Goal: Register for event/course

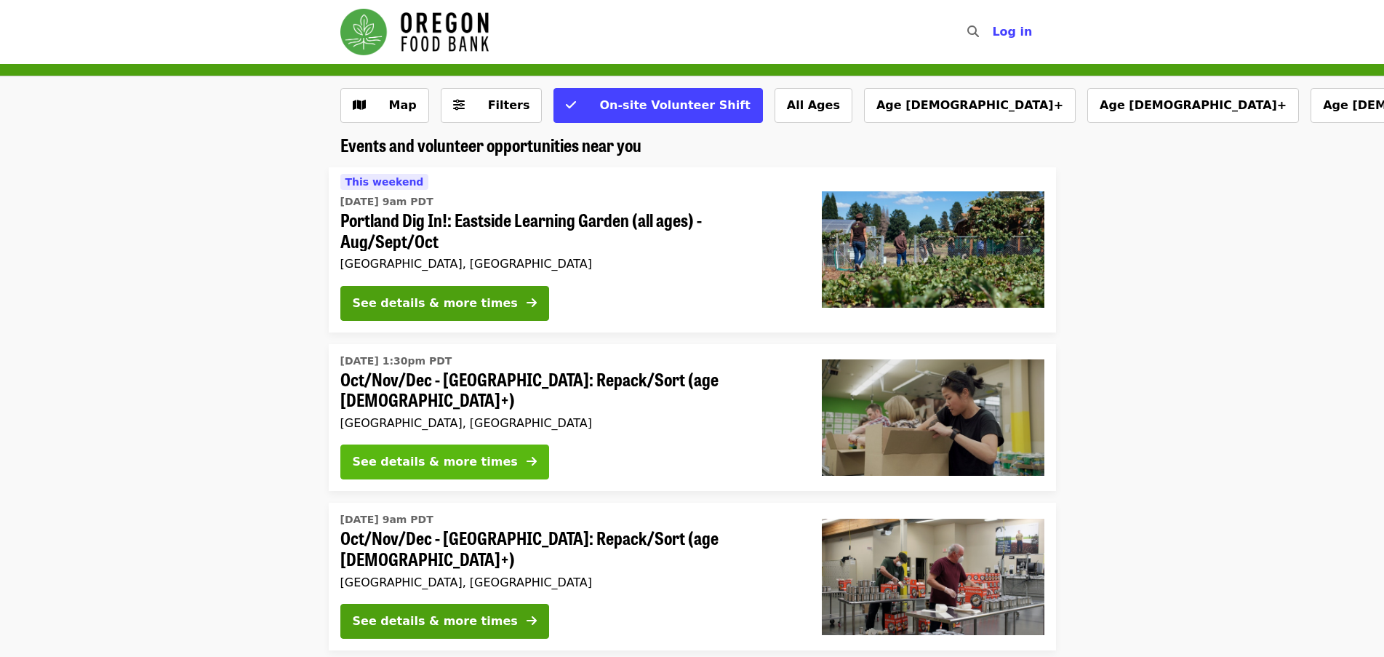
click at [436, 453] on div "See details & more times" at bounding box center [435, 461] width 165 height 17
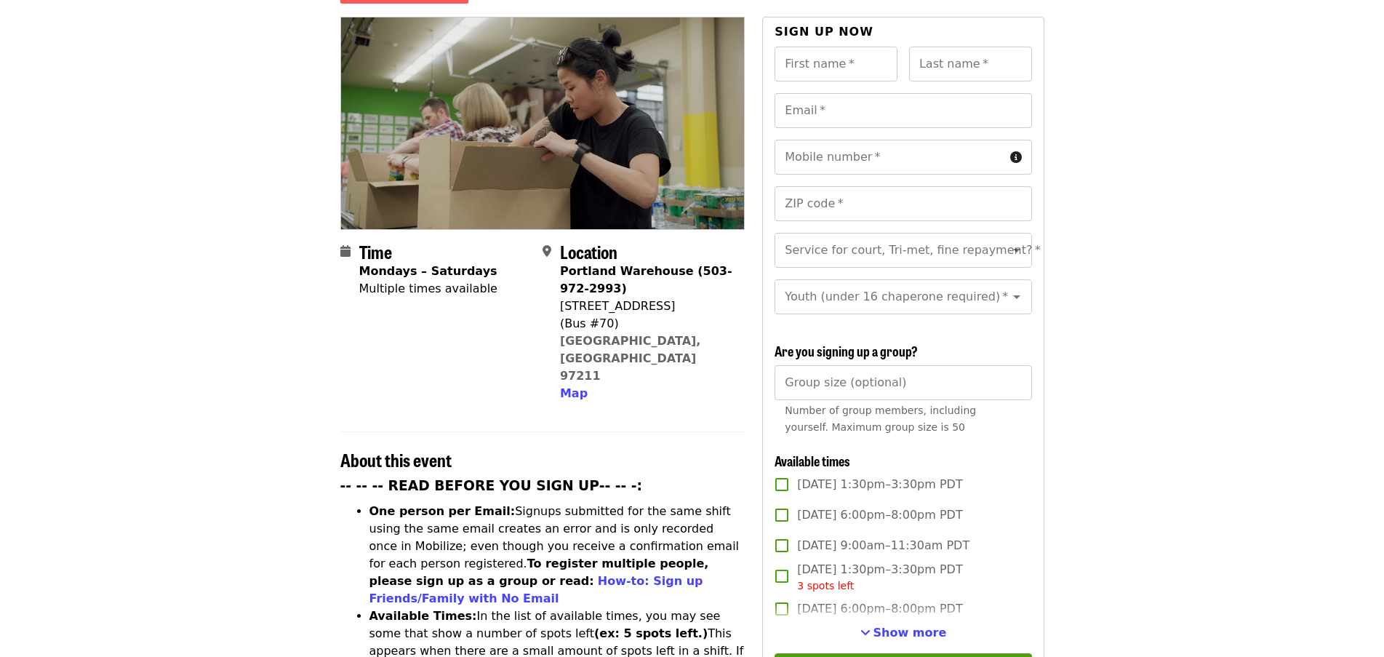
scroll to position [218, 0]
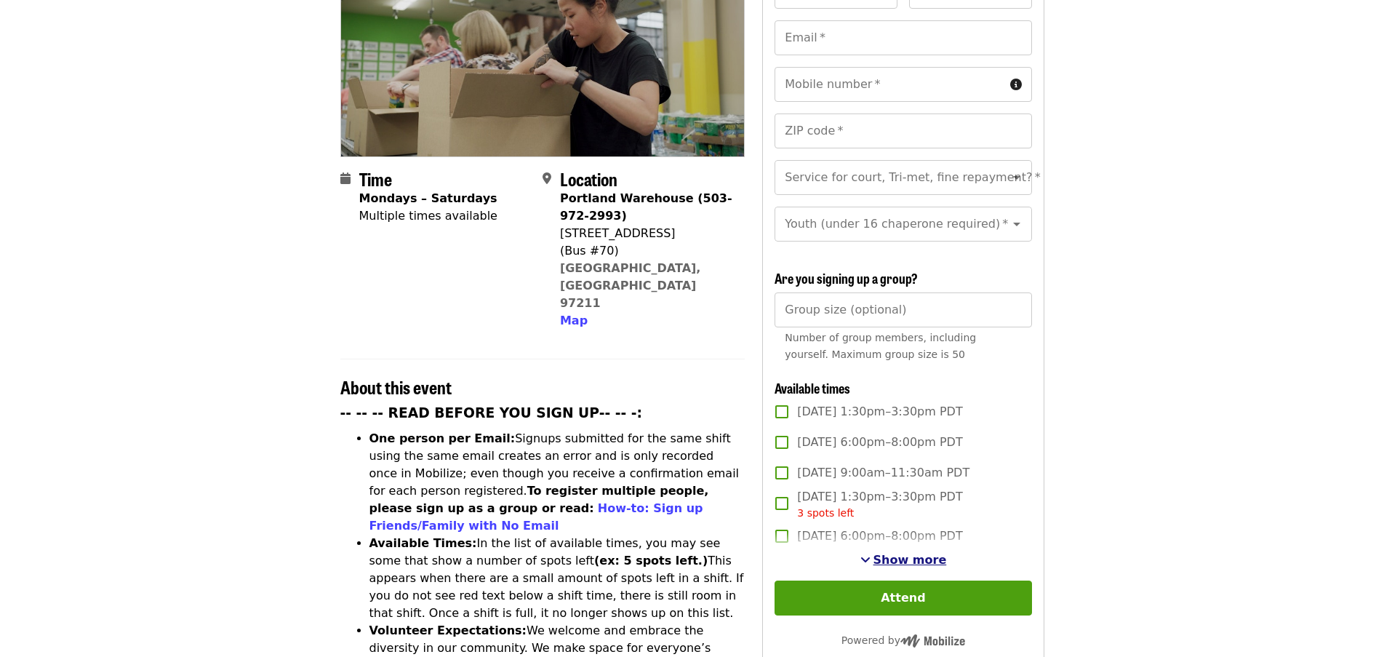
click at [910, 559] on span "Show more" at bounding box center [909, 560] width 73 height 14
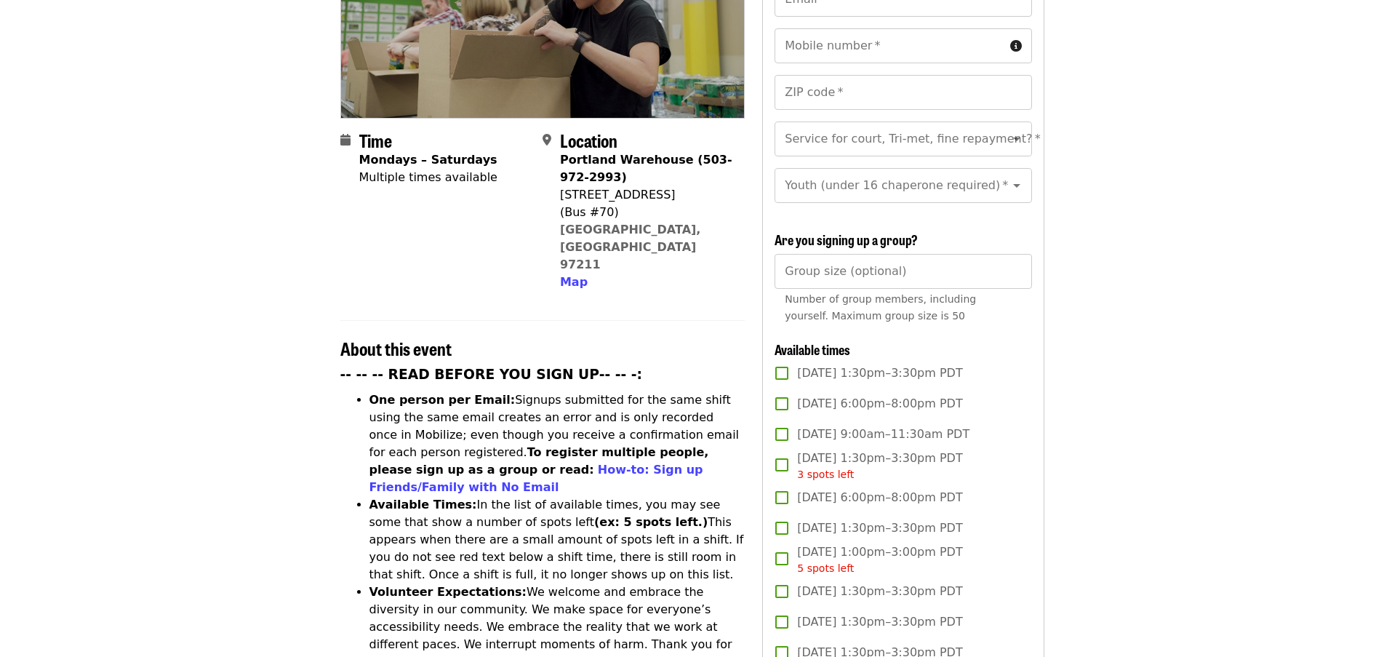
scroll to position [291, 0]
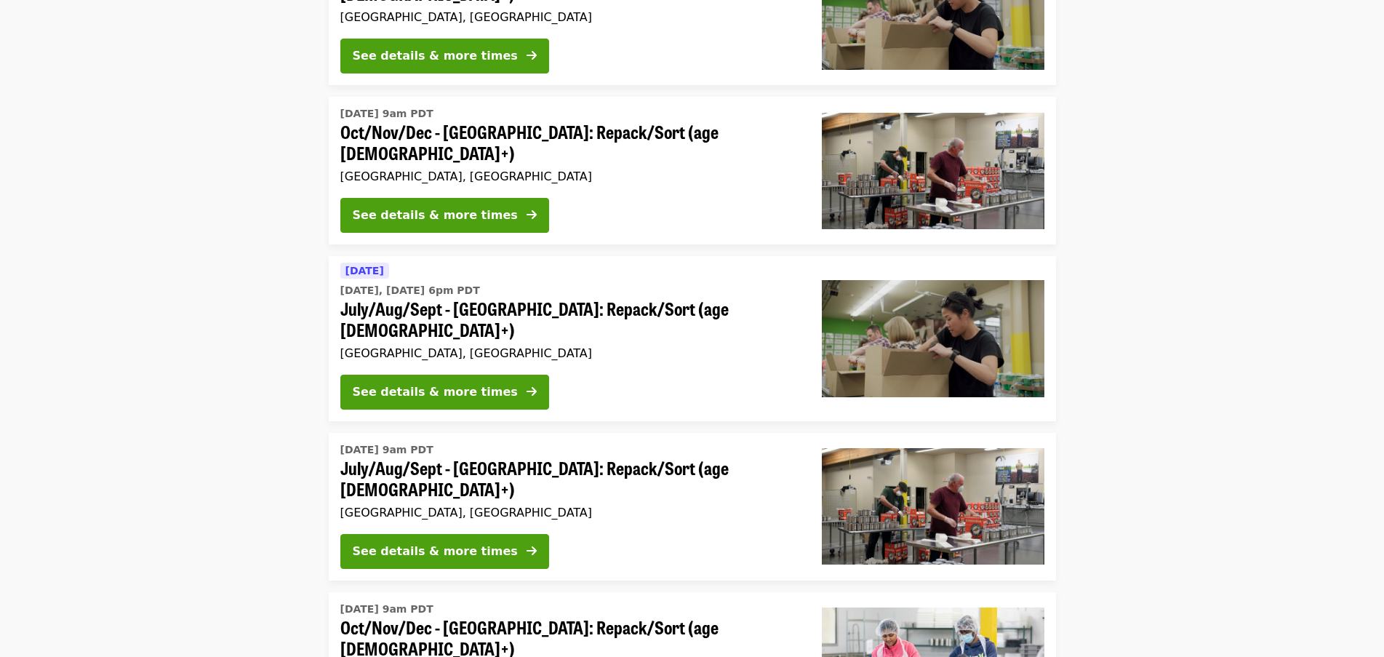
scroll to position [436, 0]
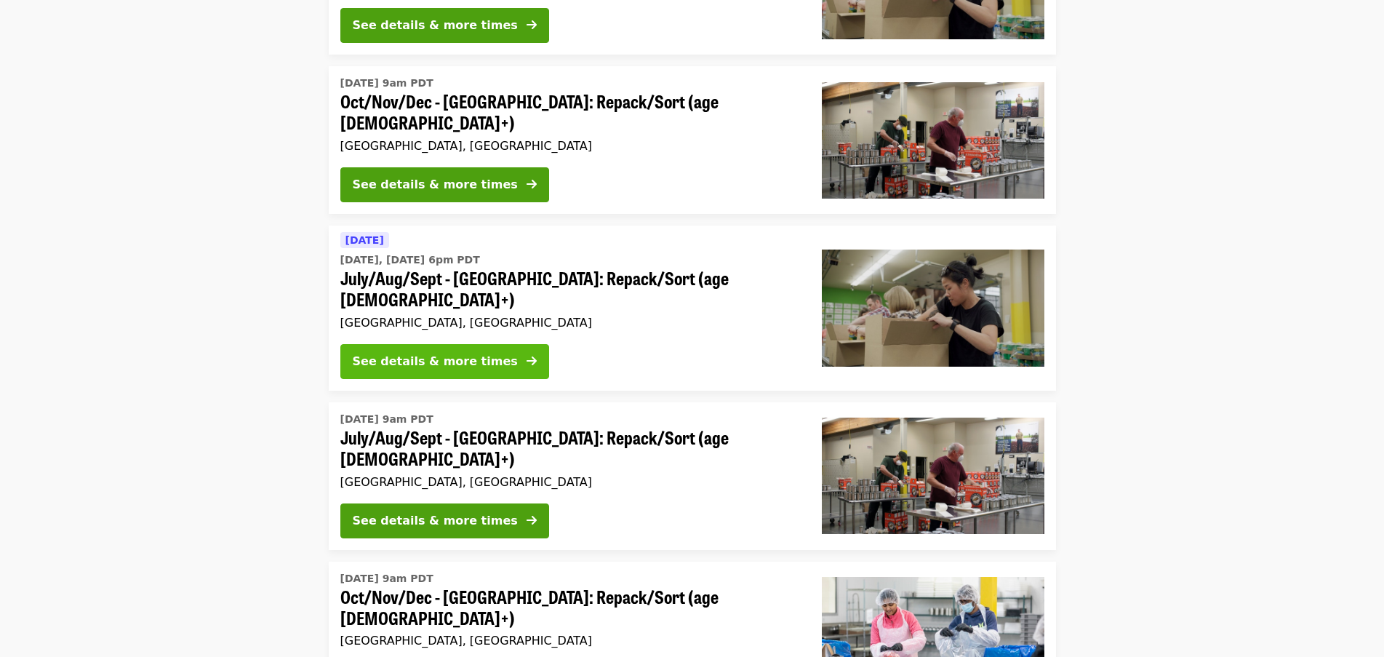
click at [433, 353] on div "See details & more times" at bounding box center [435, 361] width 165 height 17
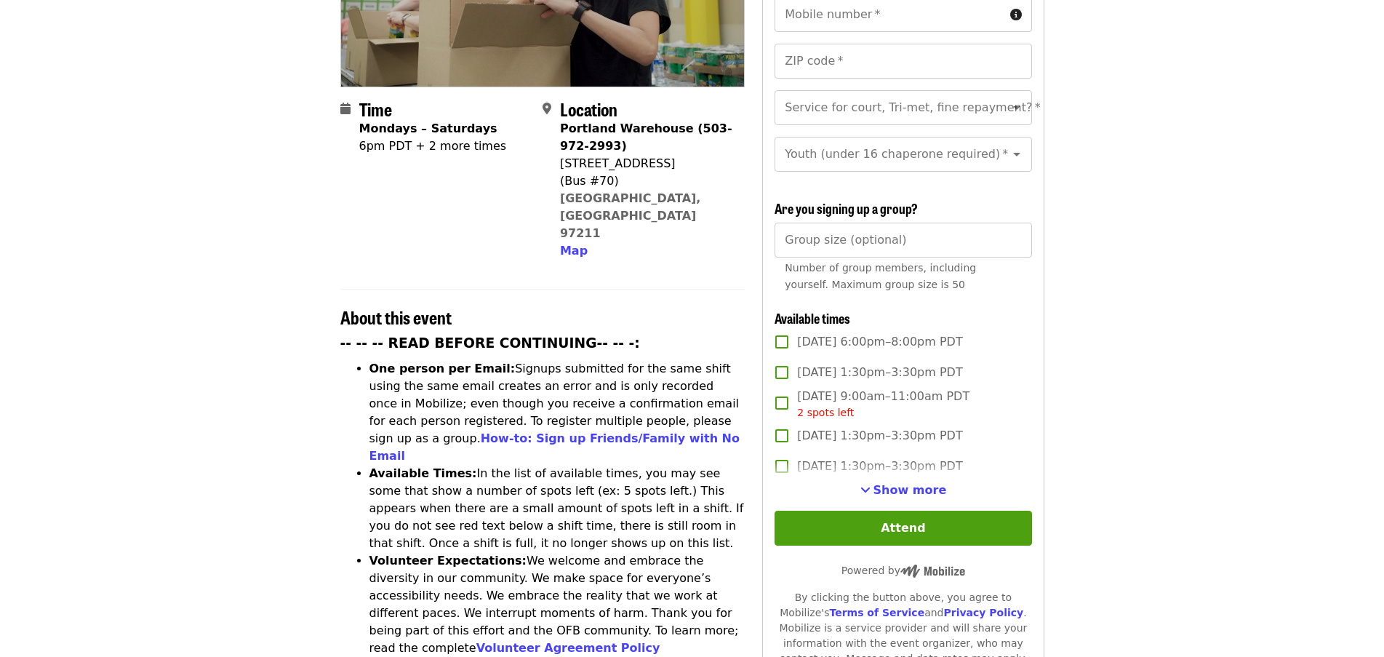
scroll to position [291, 0]
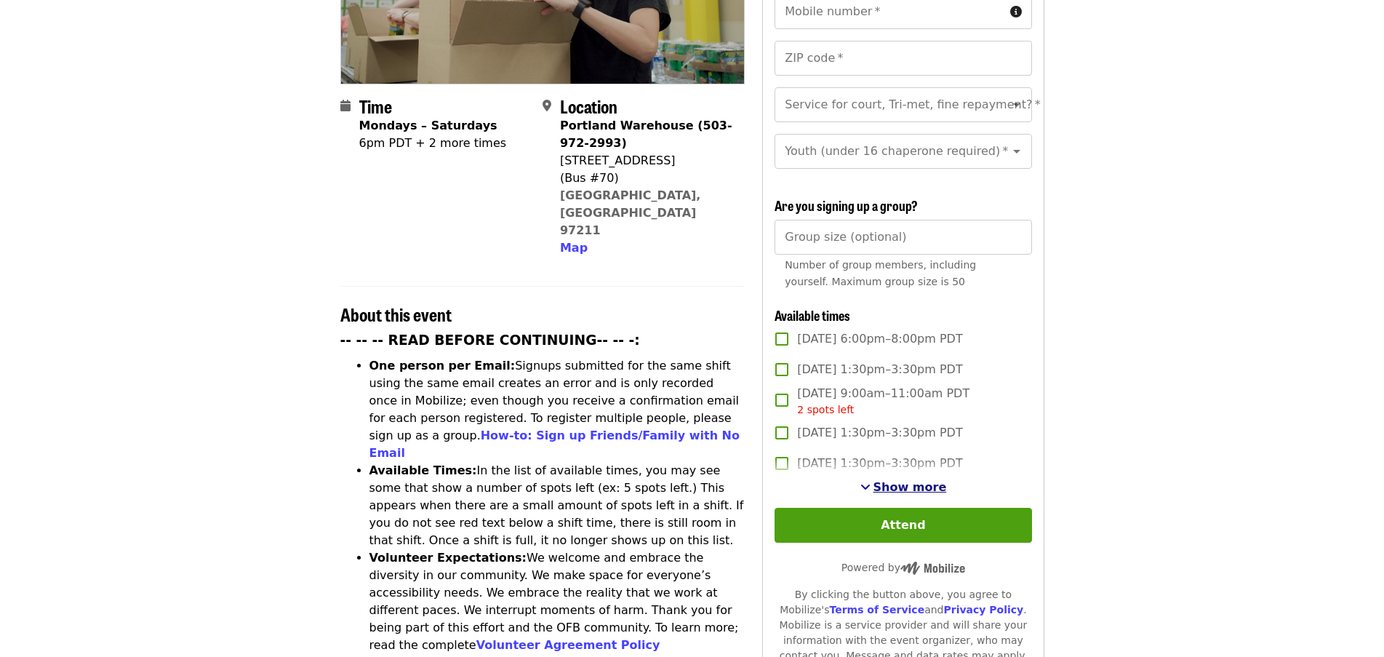
click at [889, 482] on span "Show more" at bounding box center [909, 487] width 73 height 14
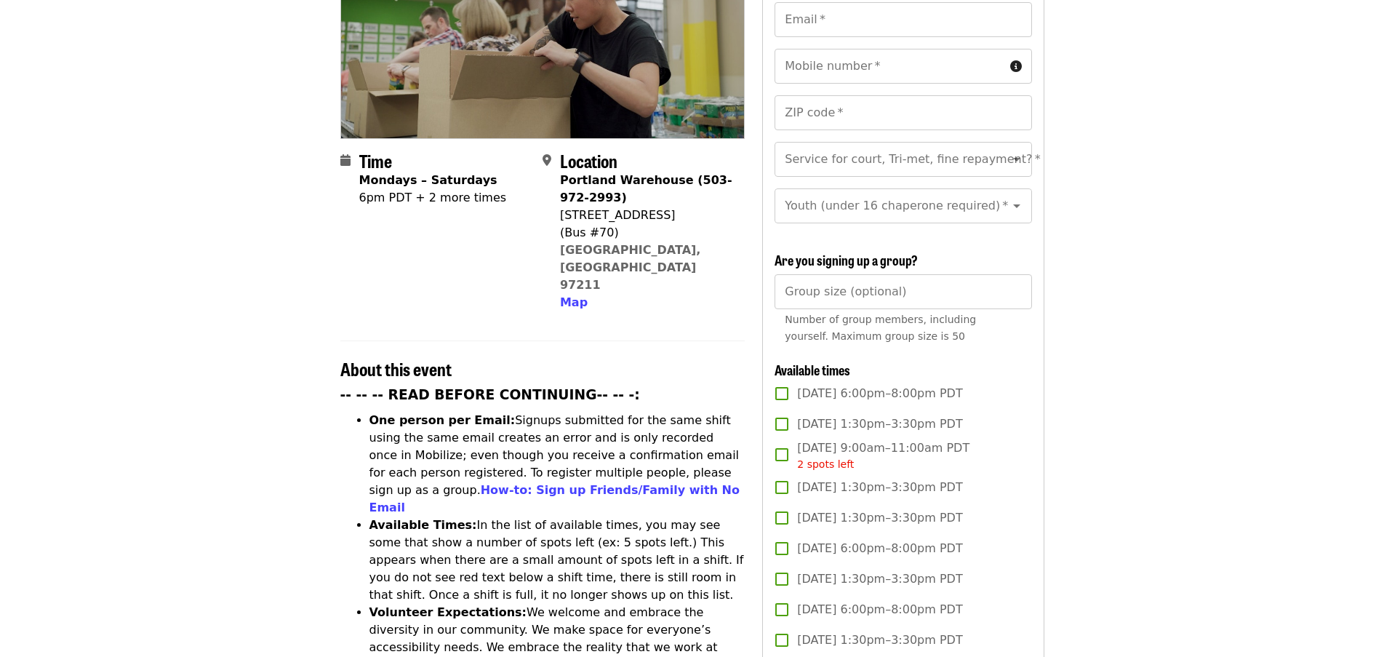
scroll to position [218, 0]
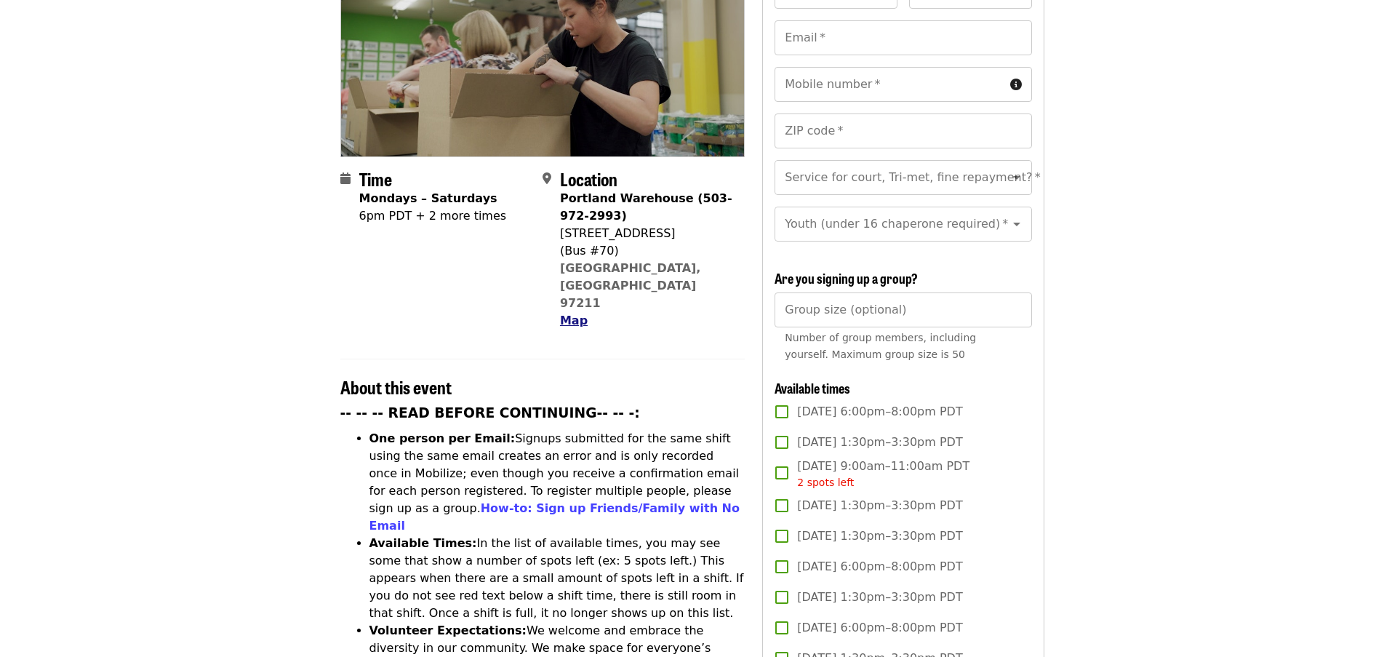
click at [576, 313] on span "Map" at bounding box center [574, 320] width 28 height 14
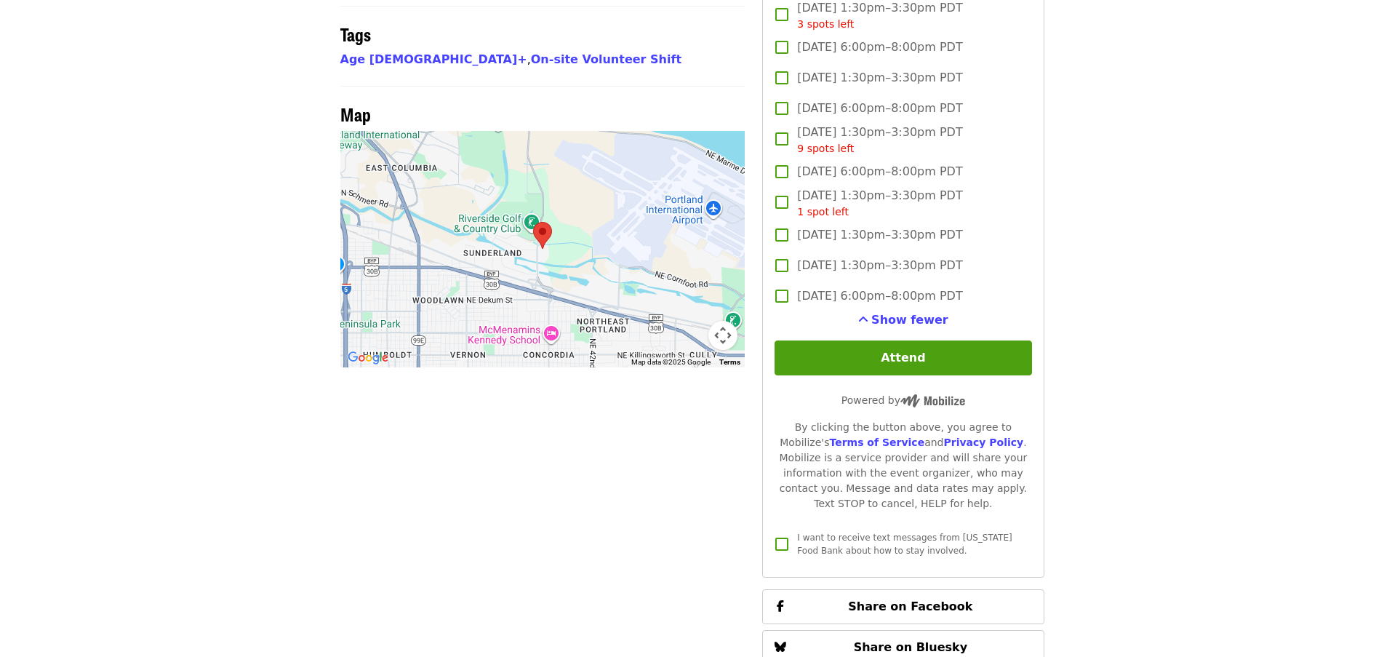
scroll to position [1230, 0]
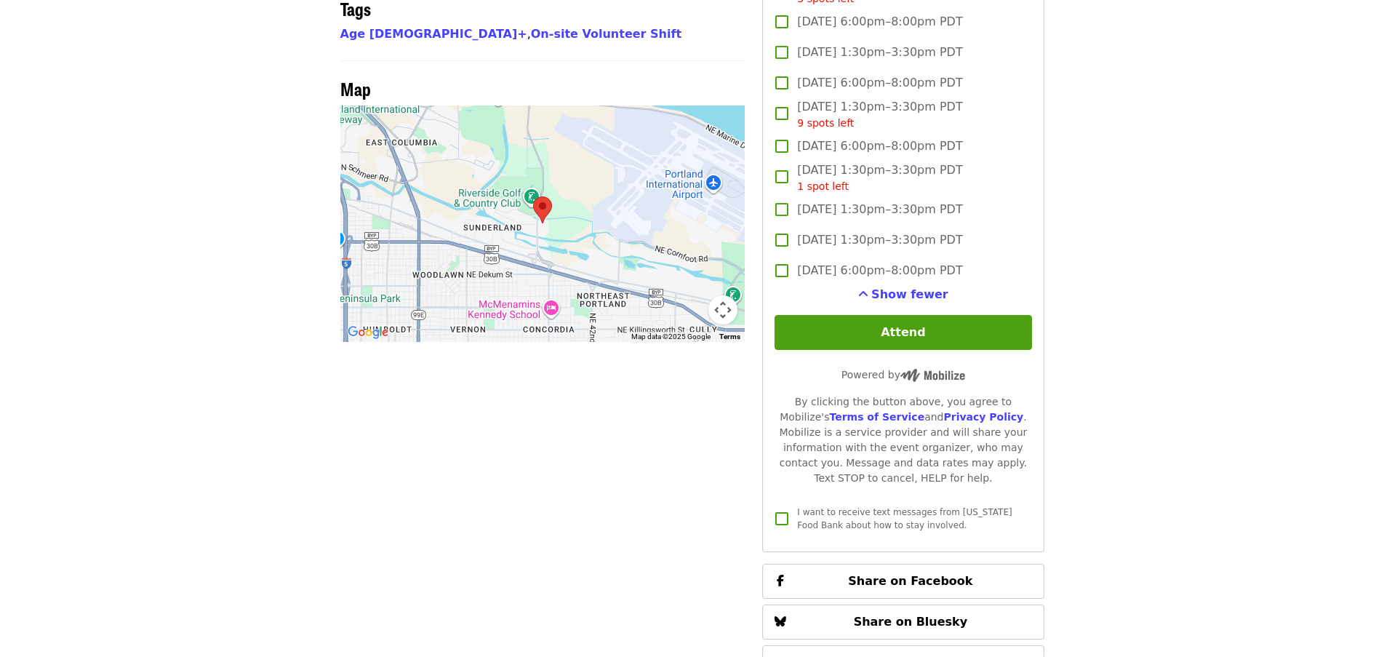
click at [719, 295] on button "Map camera controls" at bounding box center [722, 309] width 29 height 29
click at [524, 153] on div at bounding box center [542, 223] width 405 height 236
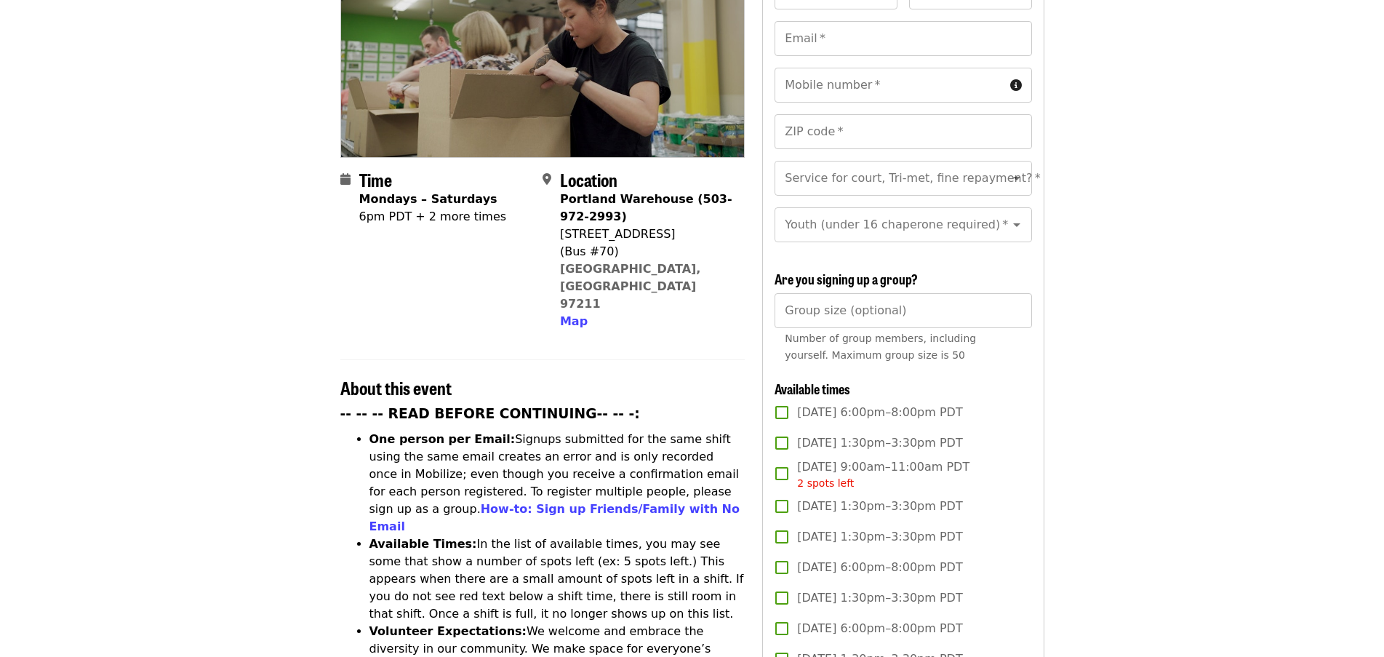
scroll to position [212, 0]
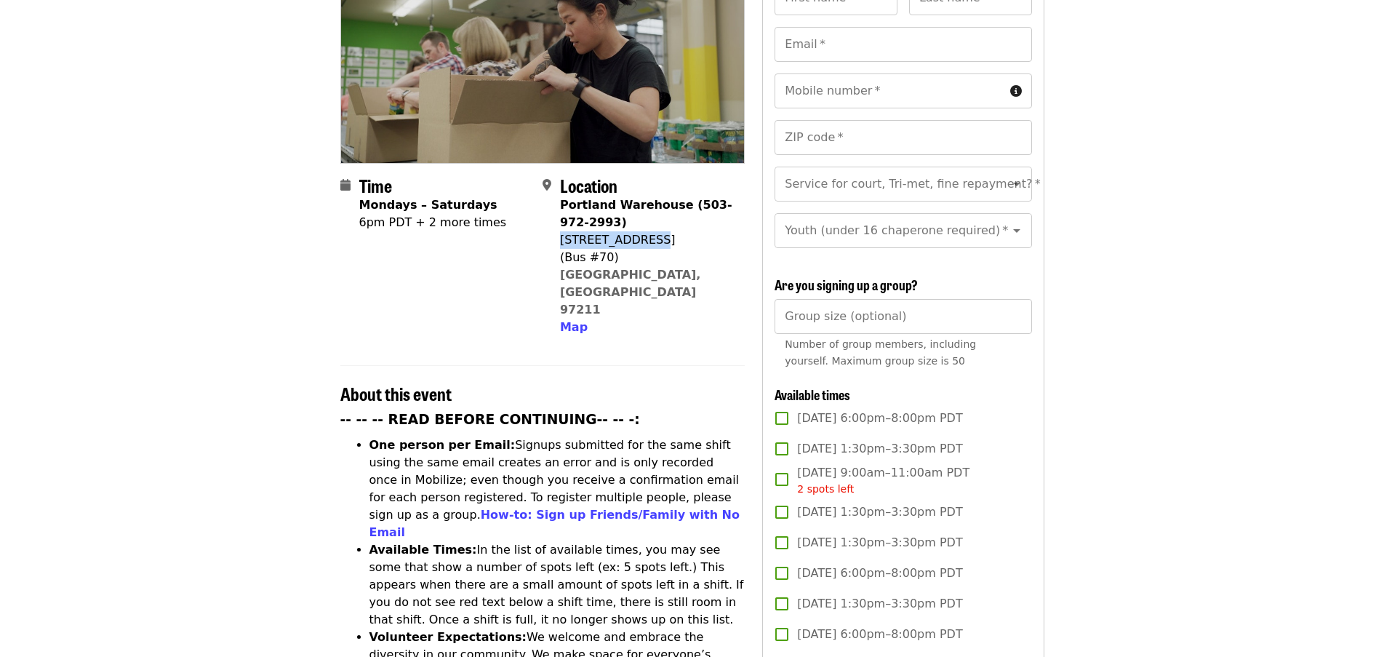
drag, startPoint x: 644, startPoint y: 215, endPoint x: 561, endPoint y: 220, distance: 82.3
click at [561, 231] on div "[STREET_ADDRESS]" at bounding box center [646, 239] width 173 height 17
copy div "[STREET_ADDRESS]"
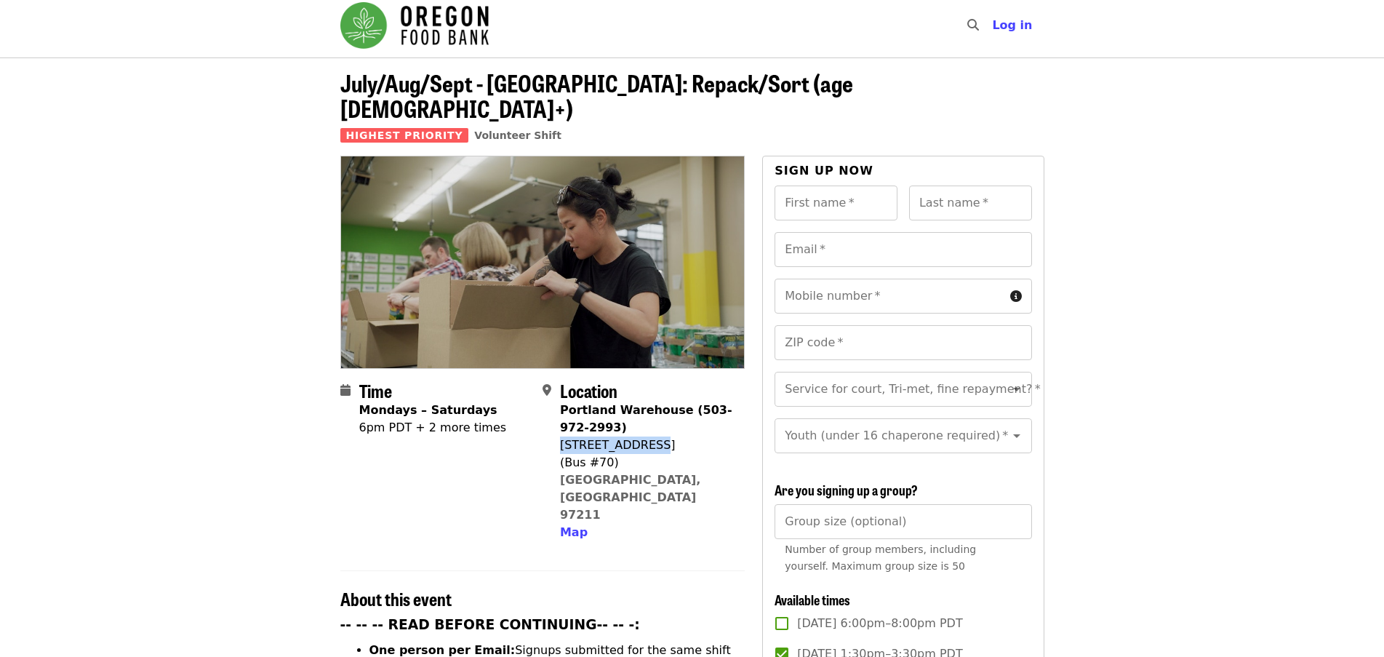
scroll to position [0, 0]
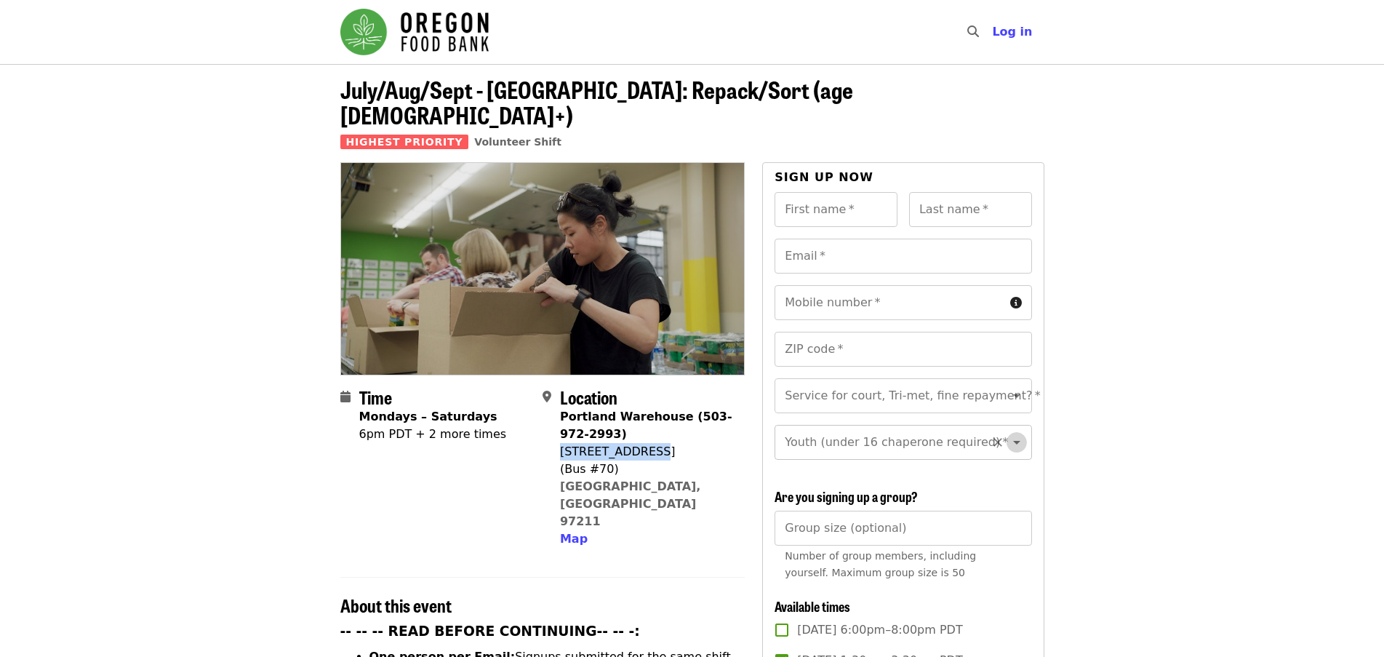
click at [1008, 433] on icon "Open" at bounding box center [1016, 441] width 17 height 17
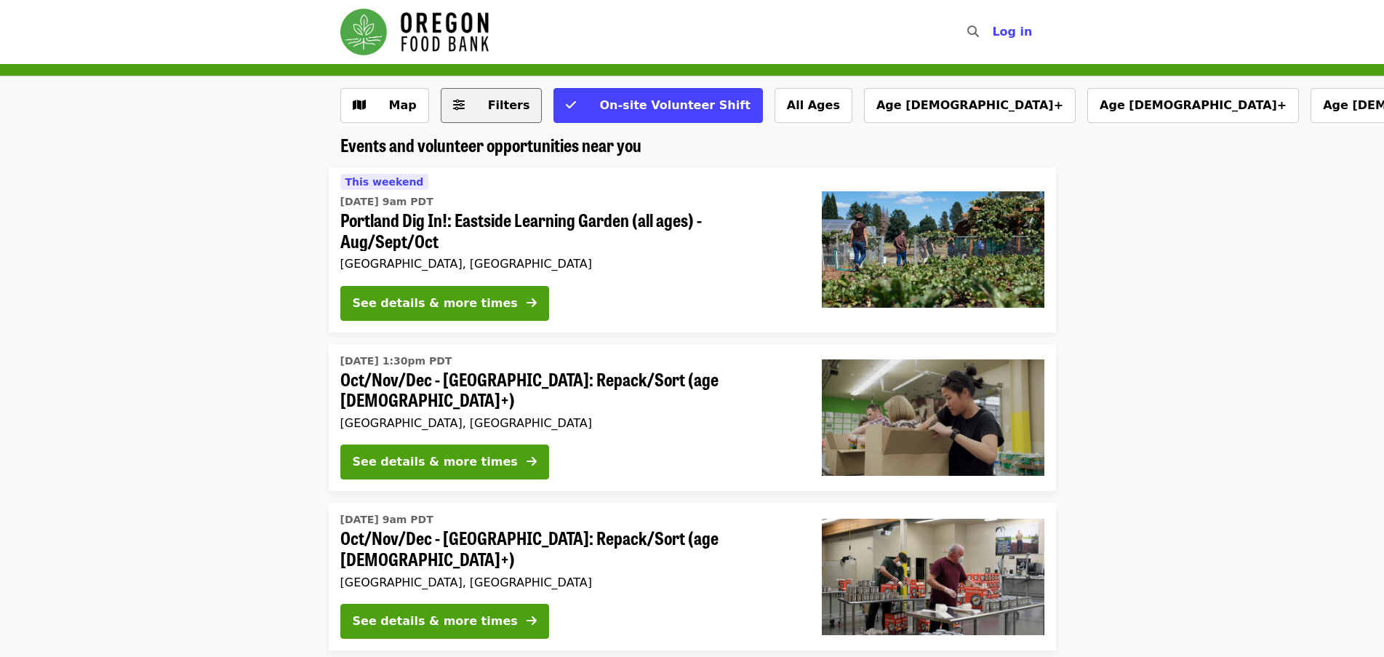
click at [504, 104] on span "Filters" at bounding box center [509, 105] width 42 height 14
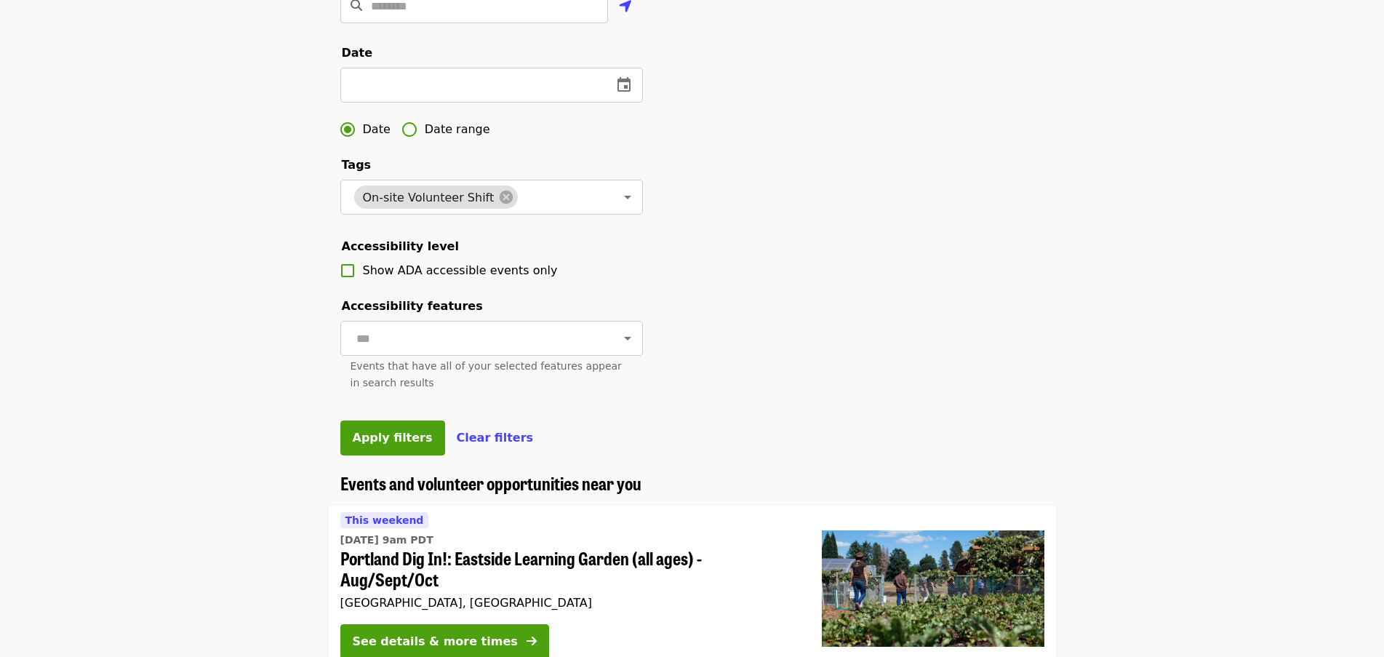
scroll to position [436, 0]
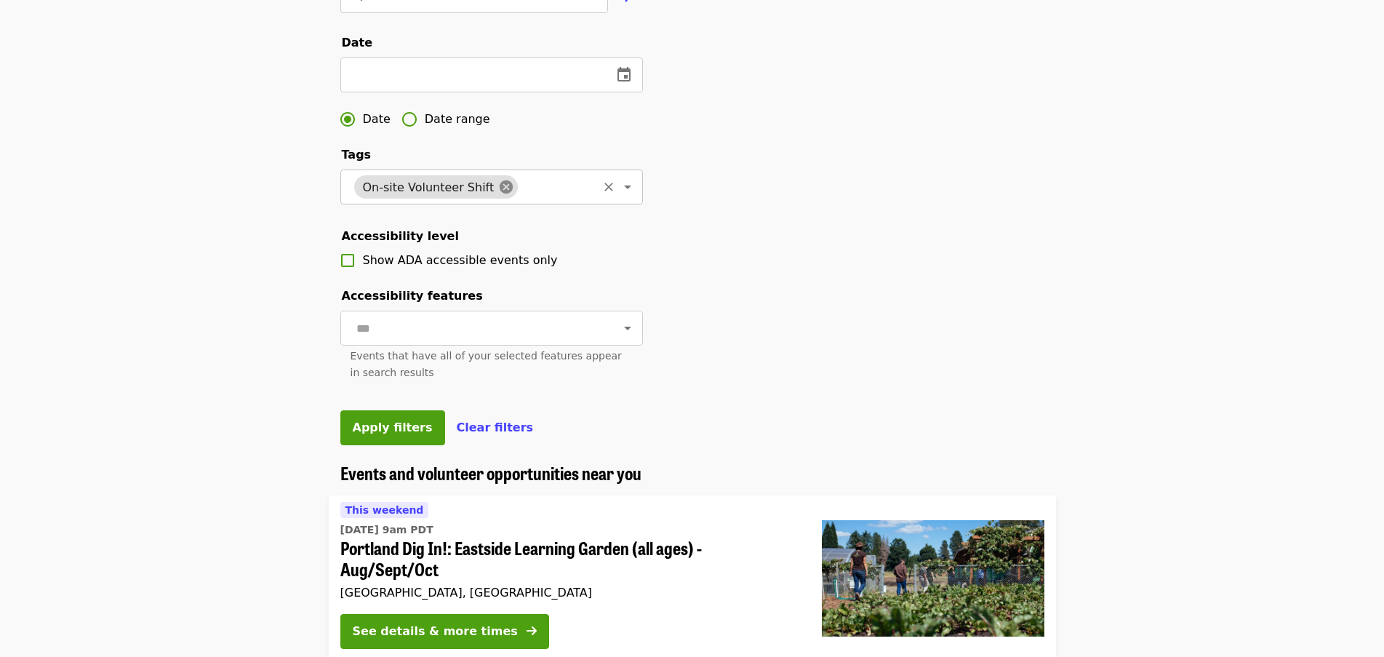
click at [498, 195] on icon at bounding box center [506, 187] width 16 height 16
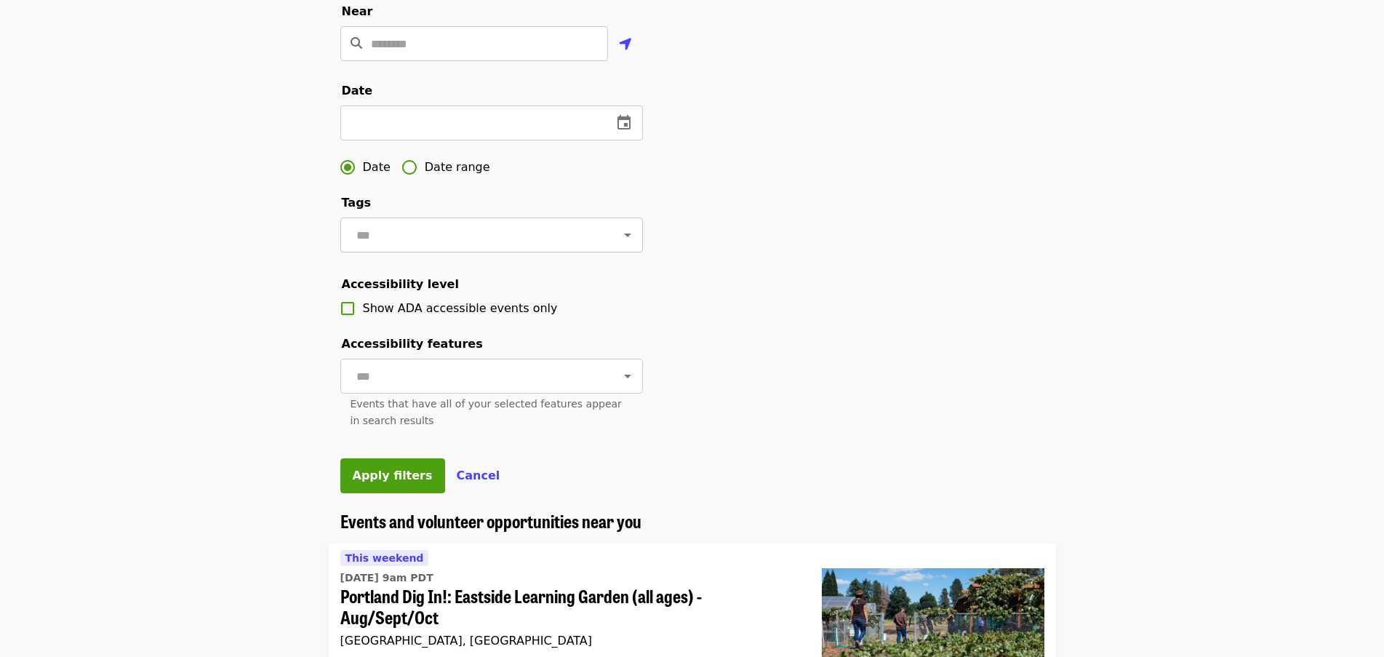
scroll to position [364, 0]
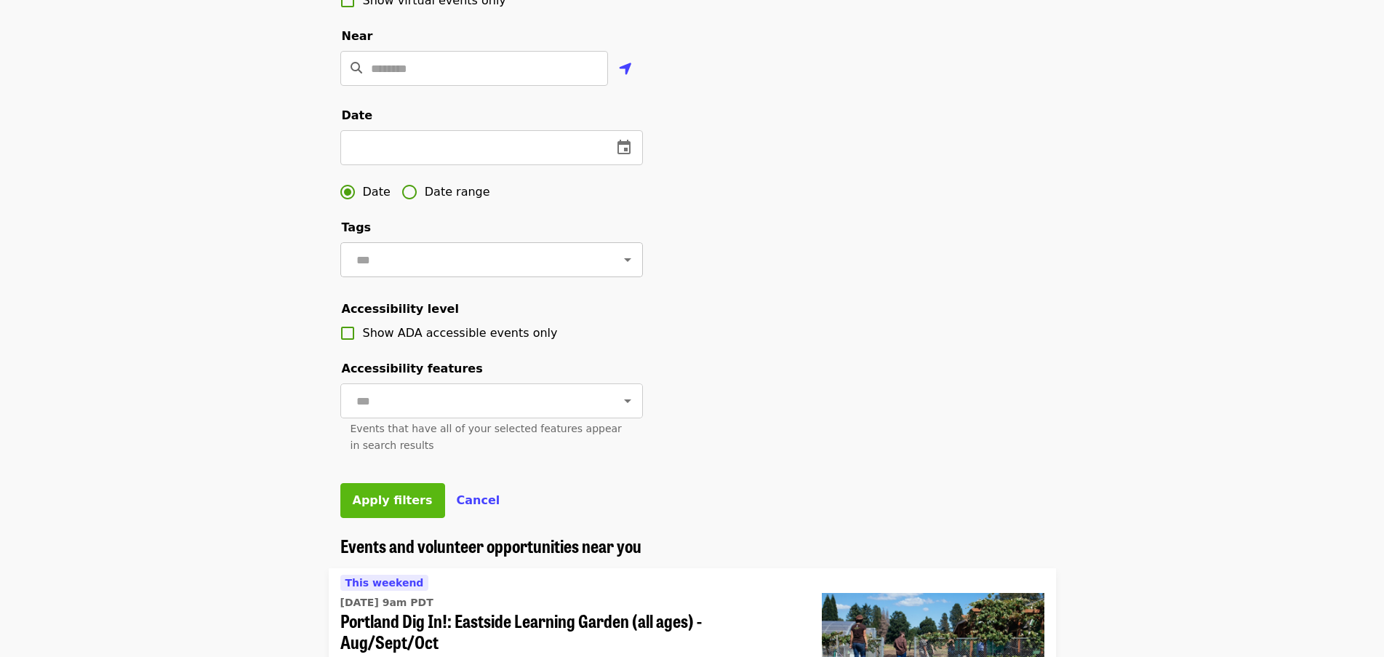
click at [393, 507] on span "Apply filters" at bounding box center [393, 500] width 80 height 14
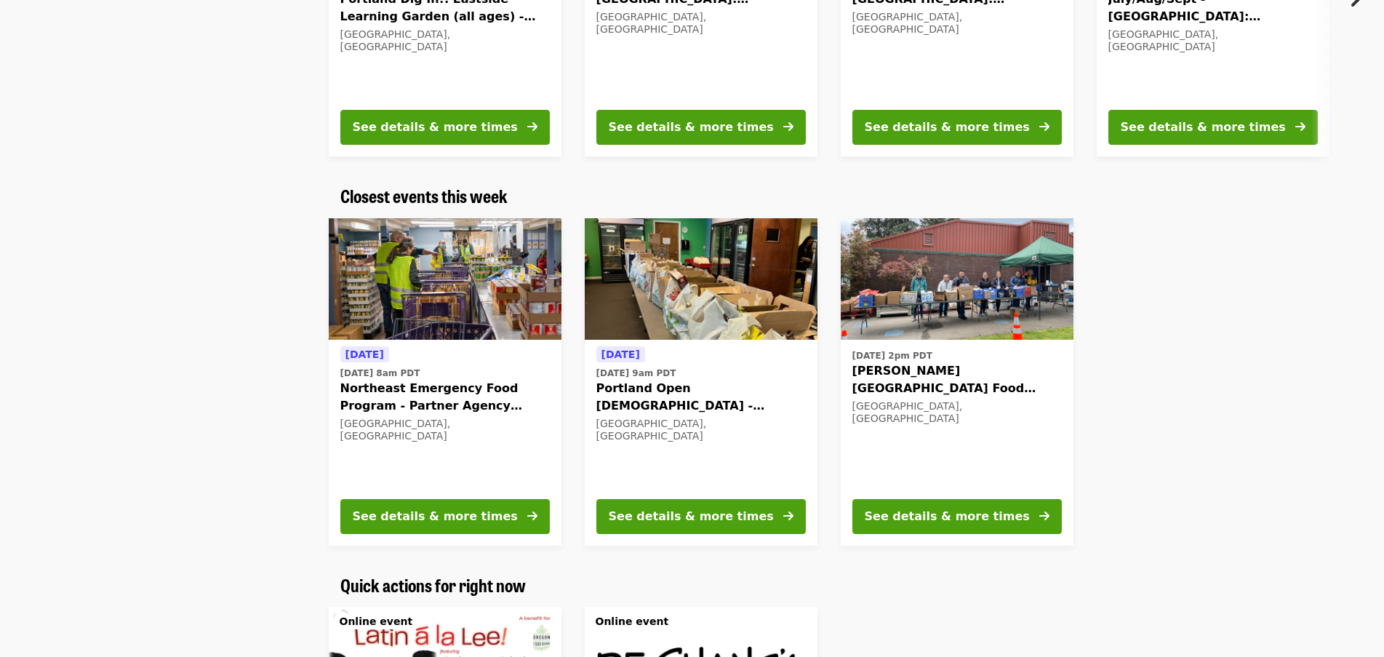
scroll to position [364, 0]
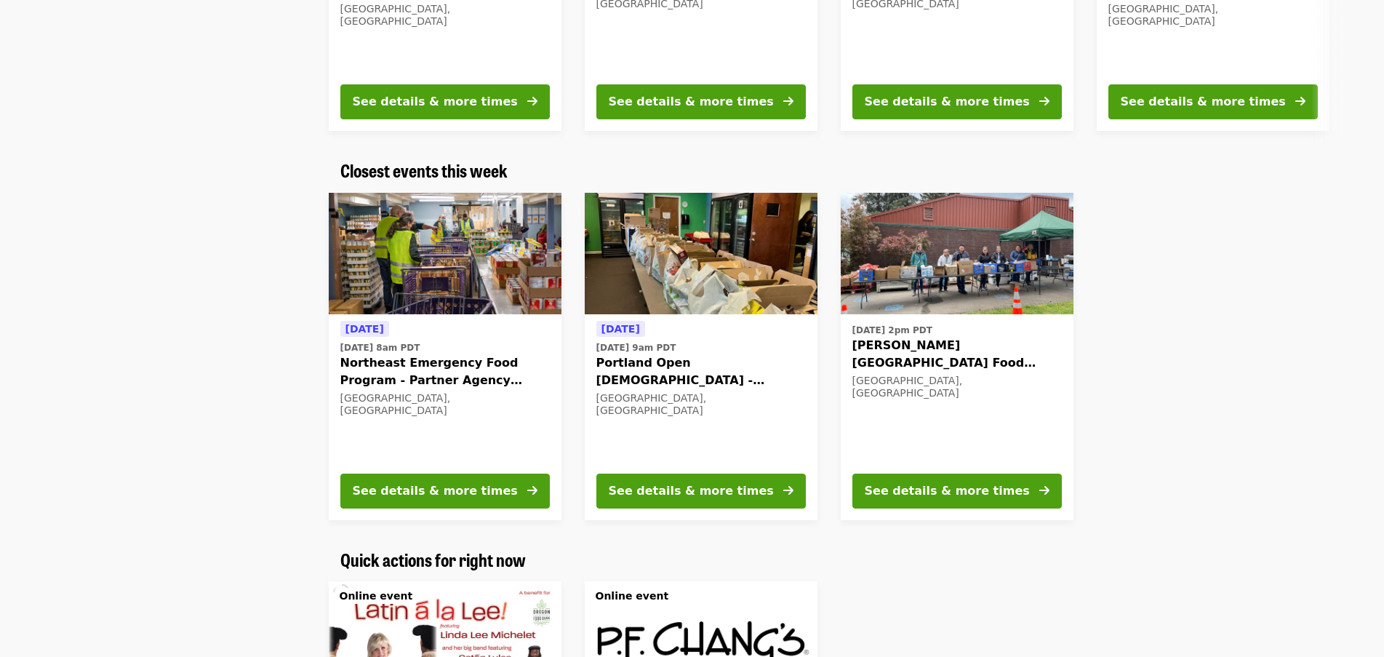
click at [708, 236] on img at bounding box center [701, 254] width 233 height 122
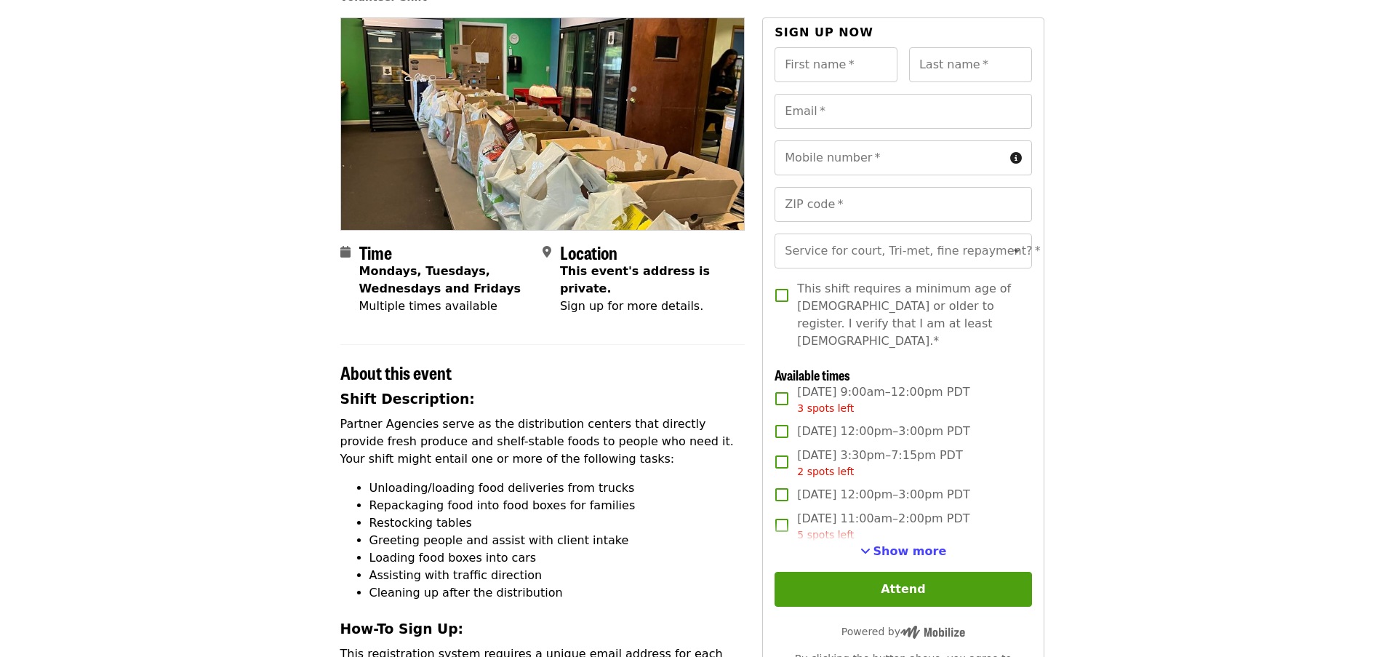
scroll to position [145, 0]
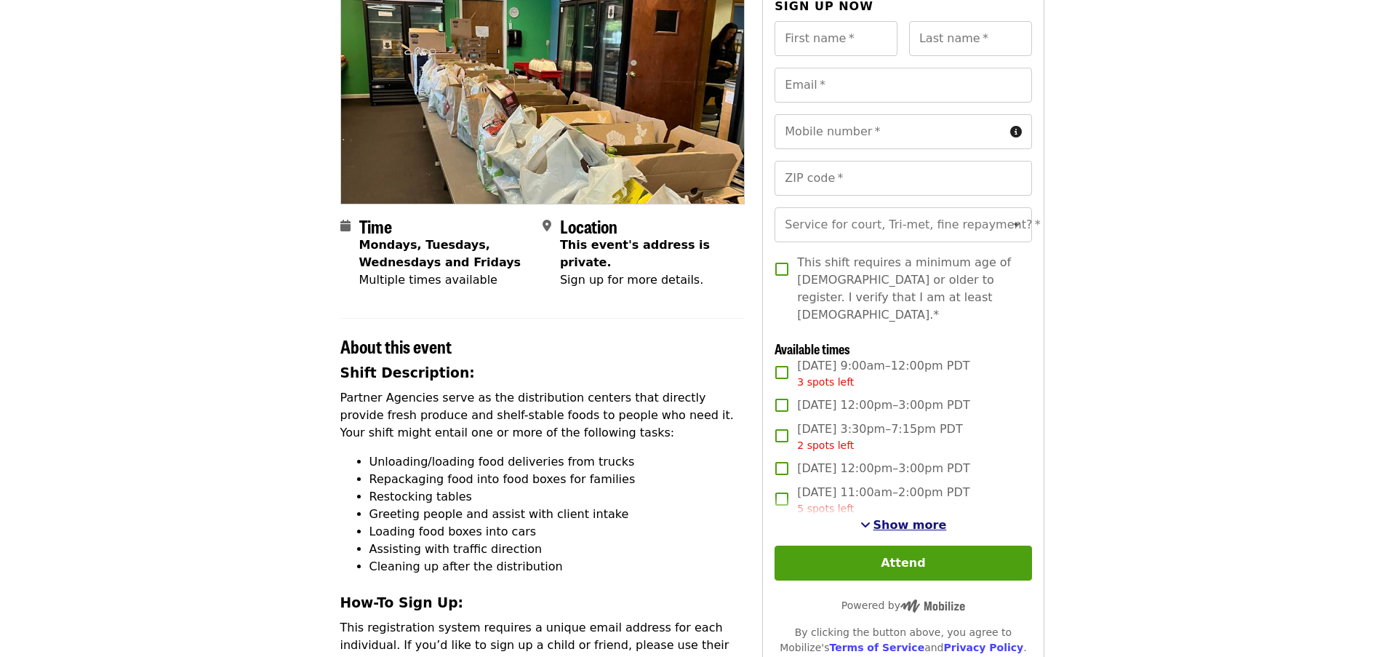
click at [893, 518] on span "Show more" at bounding box center [909, 525] width 73 height 14
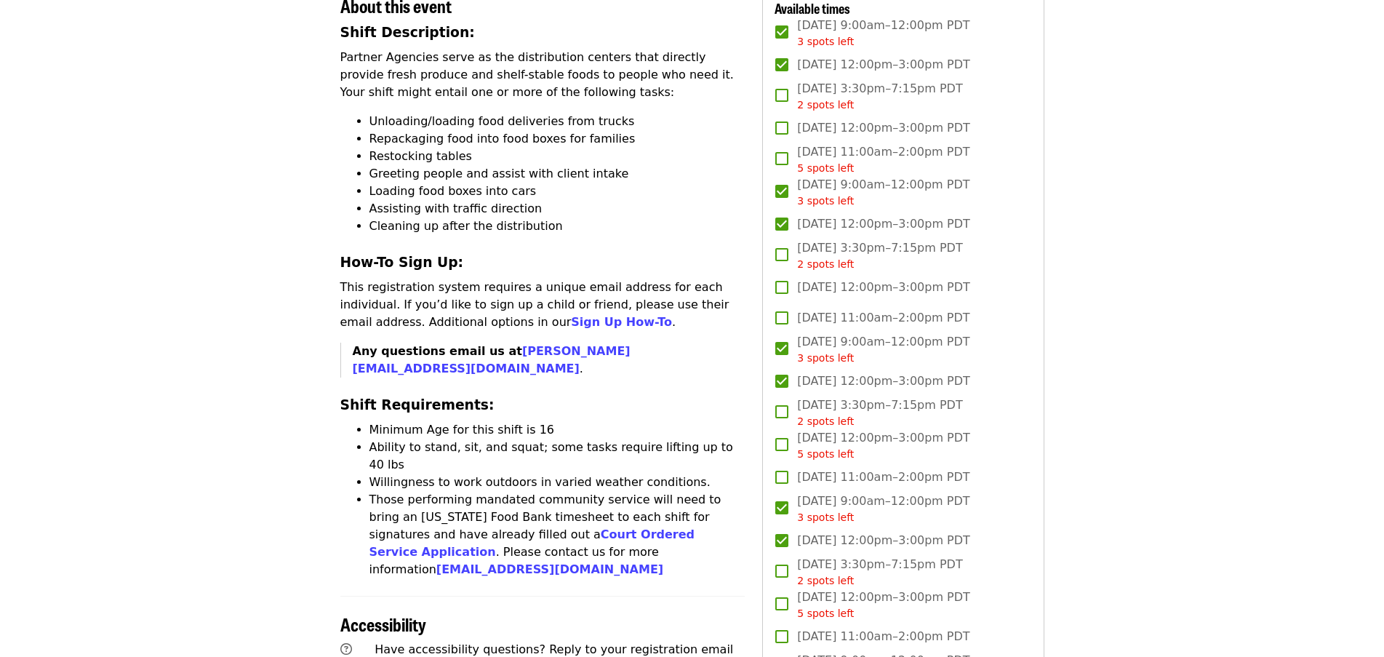
scroll to position [509, 0]
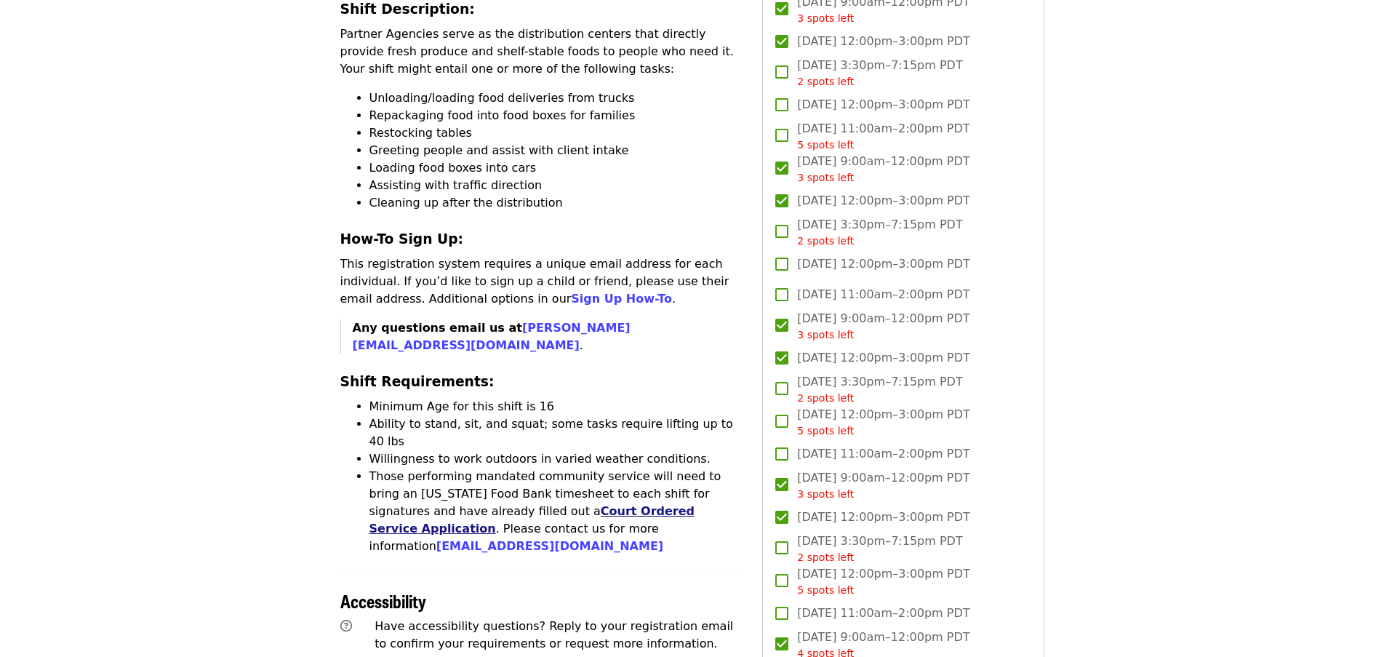
click at [563, 504] on link "Court Ordered Service Application" at bounding box center [532, 519] width 326 height 31
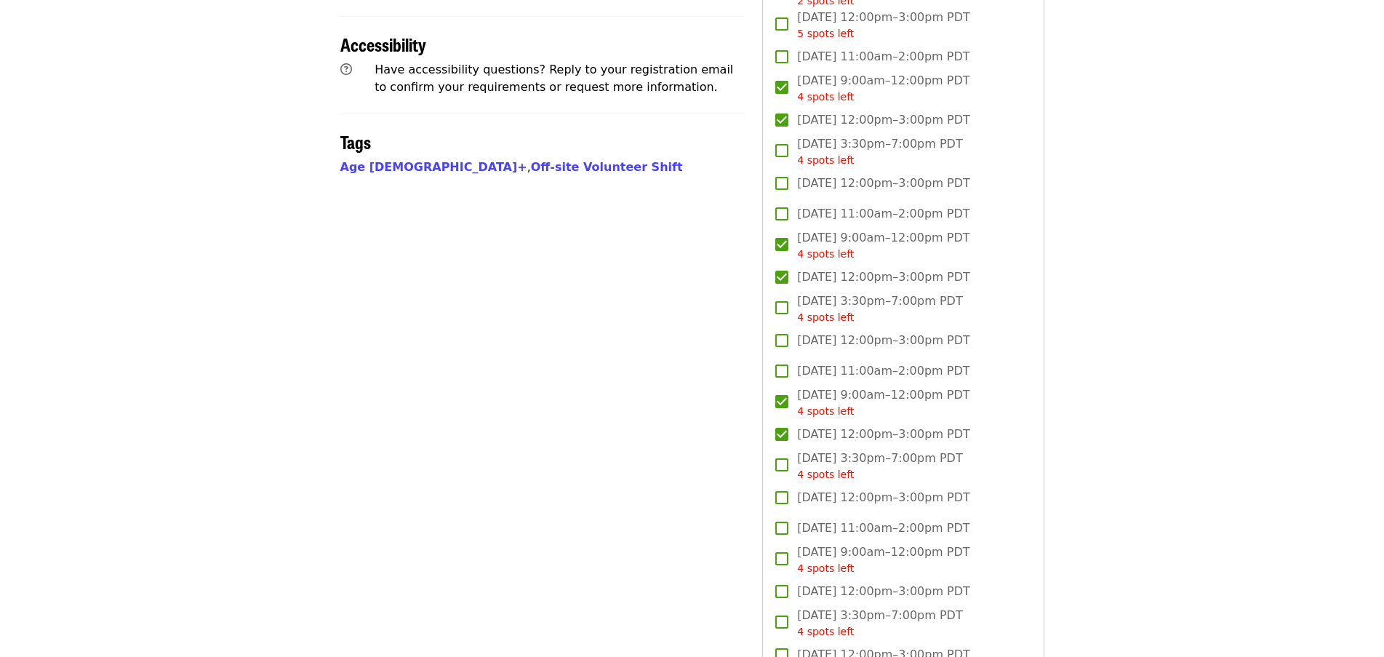
scroll to position [1091, 0]
